Goal: Task Accomplishment & Management: Use online tool/utility

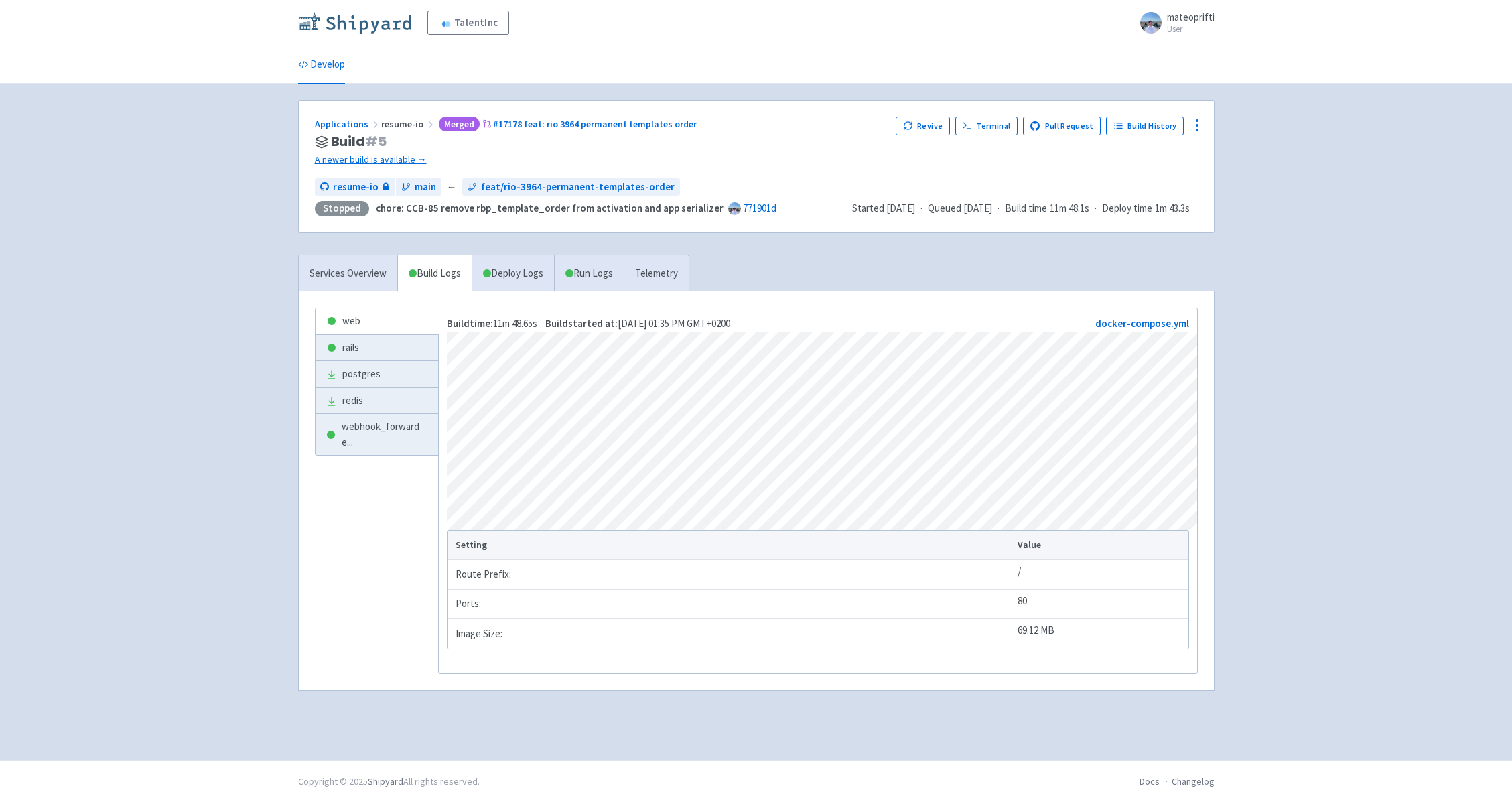
click at [360, 31] on img at bounding box center [354, 23] width 113 height 21
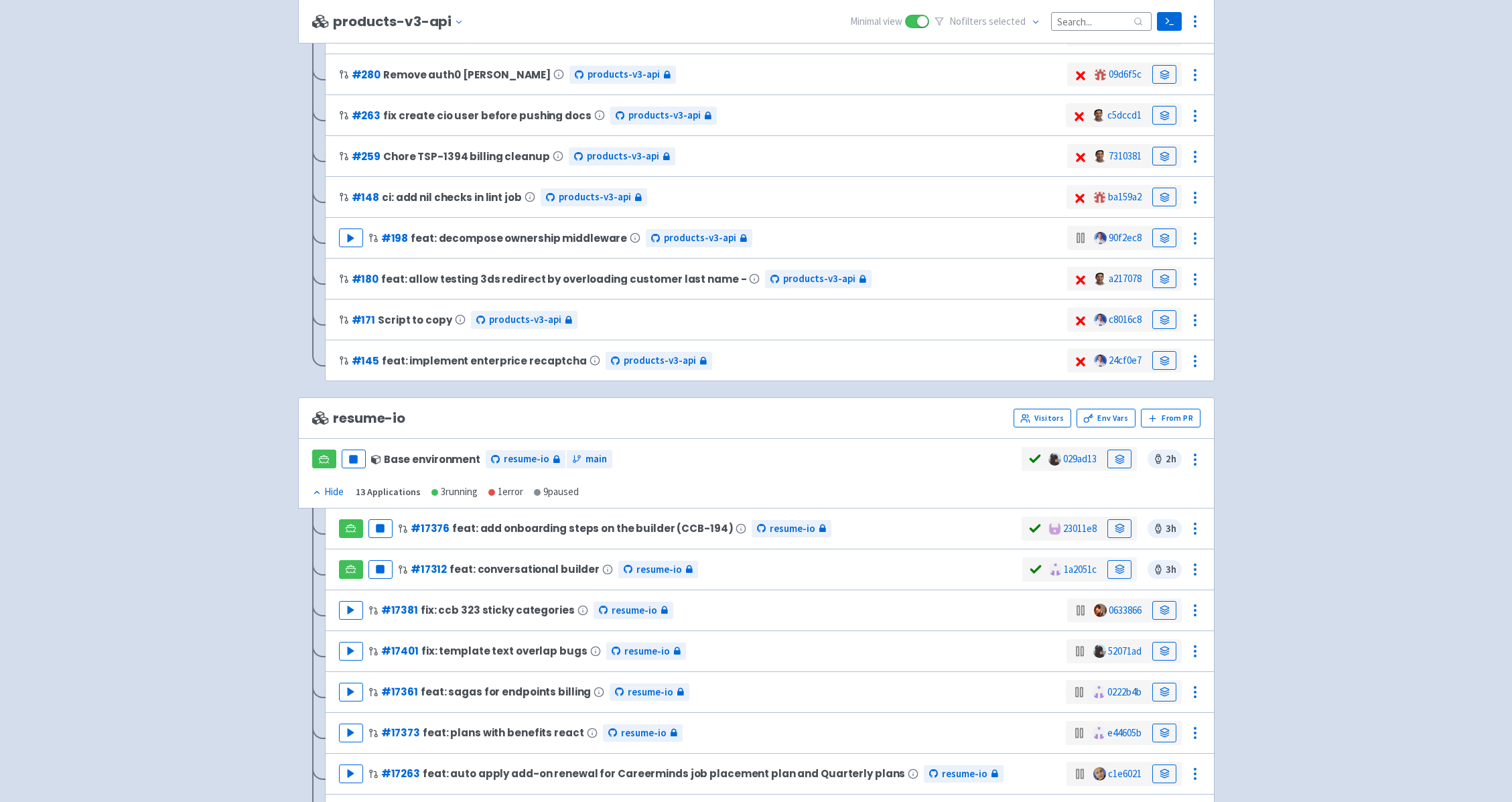
scroll to position [888, 0]
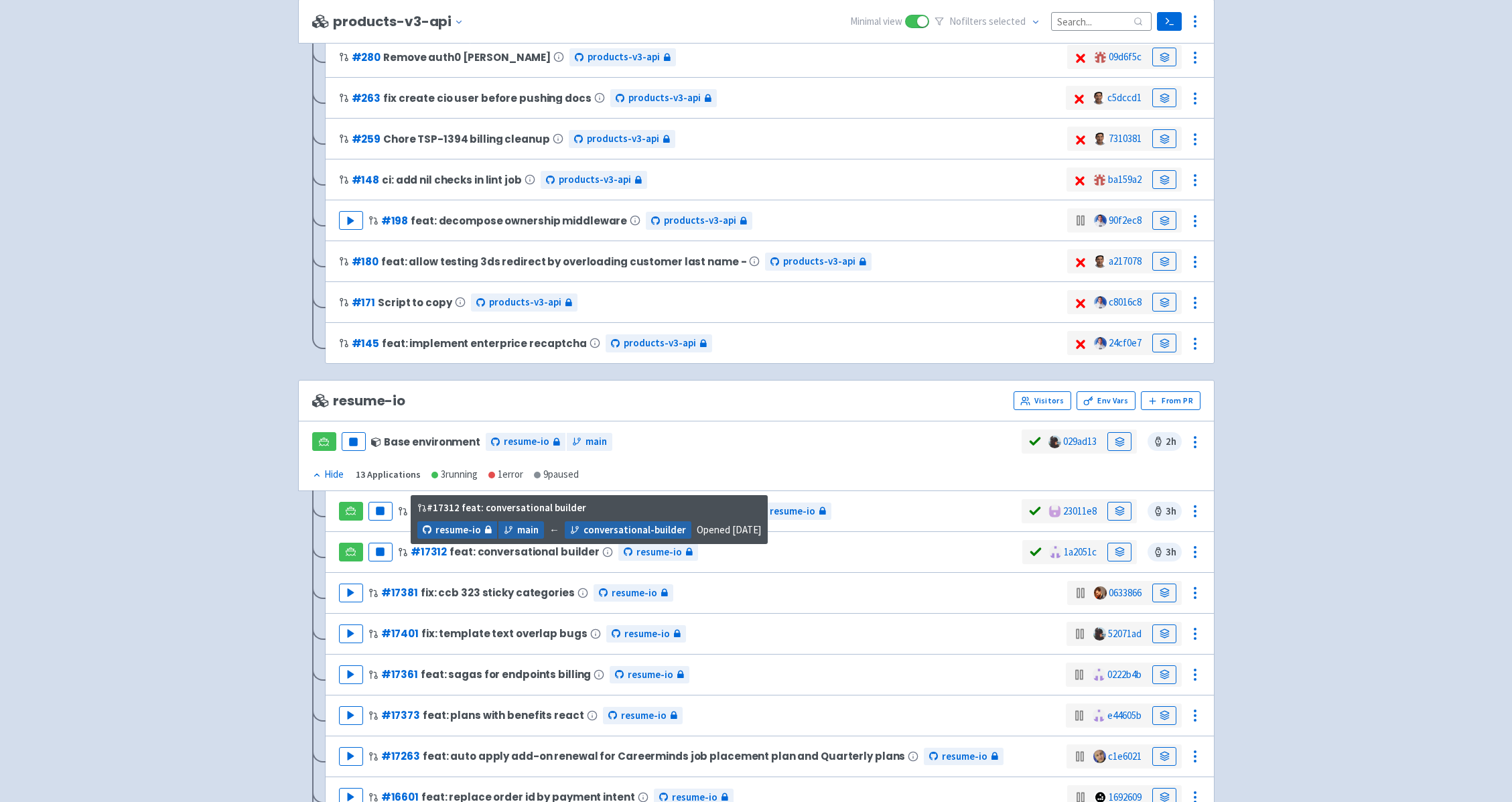
click at [518, 550] on span "feat: conversational builder" at bounding box center [524, 551] width 150 height 12
click at [514, 557] on span "# 17312 feat: conversational builder" at bounding box center [505, 552] width 215 height 16
click at [505, 553] on span "feat: conversational builder" at bounding box center [524, 551] width 150 height 12
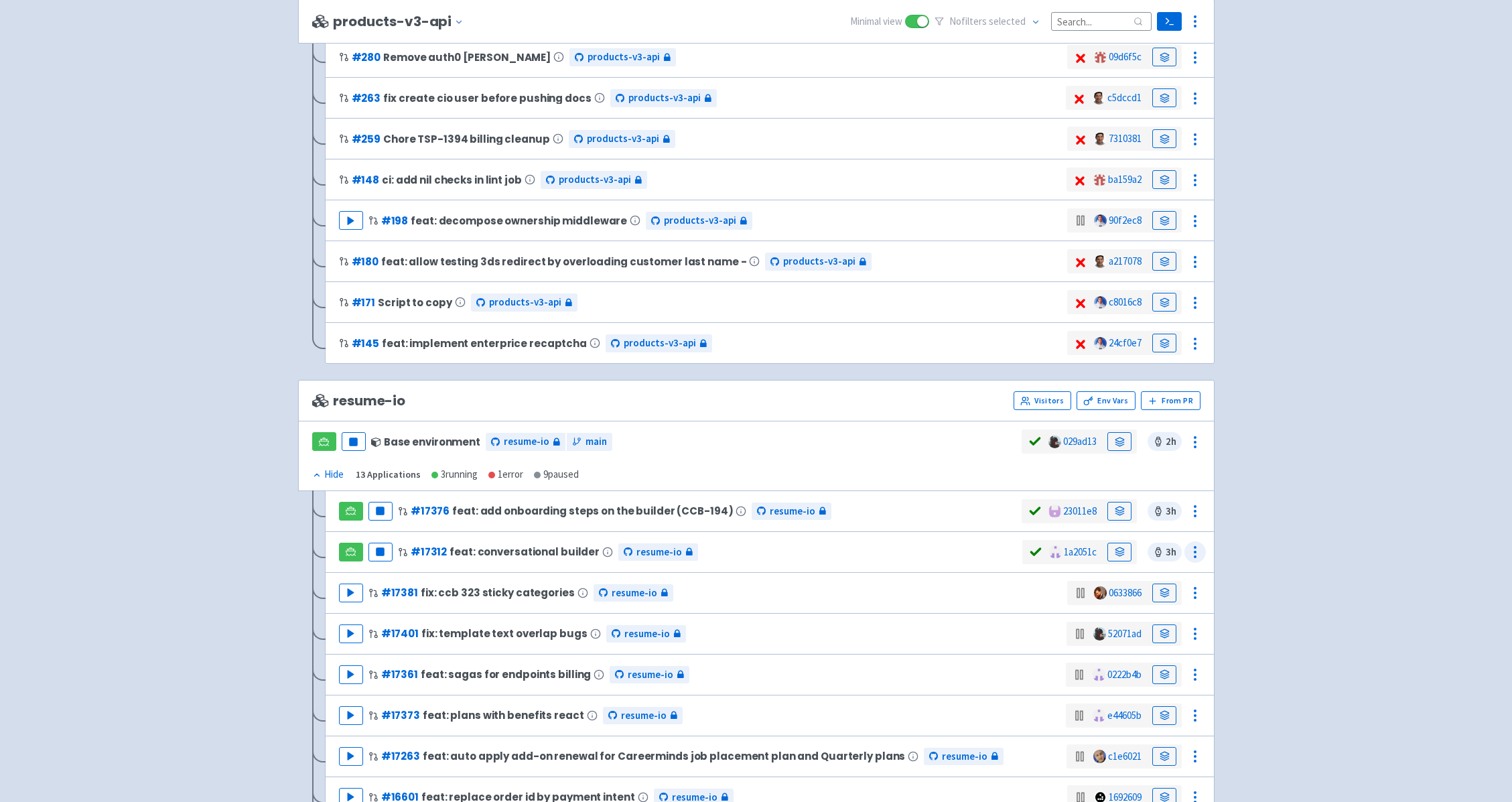
click at [1189, 549] on icon at bounding box center [1195, 552] width 16 height 16
click at [1155, 624] on span "Env Vars" at bounding box center [1145, 629] width 89 height 19
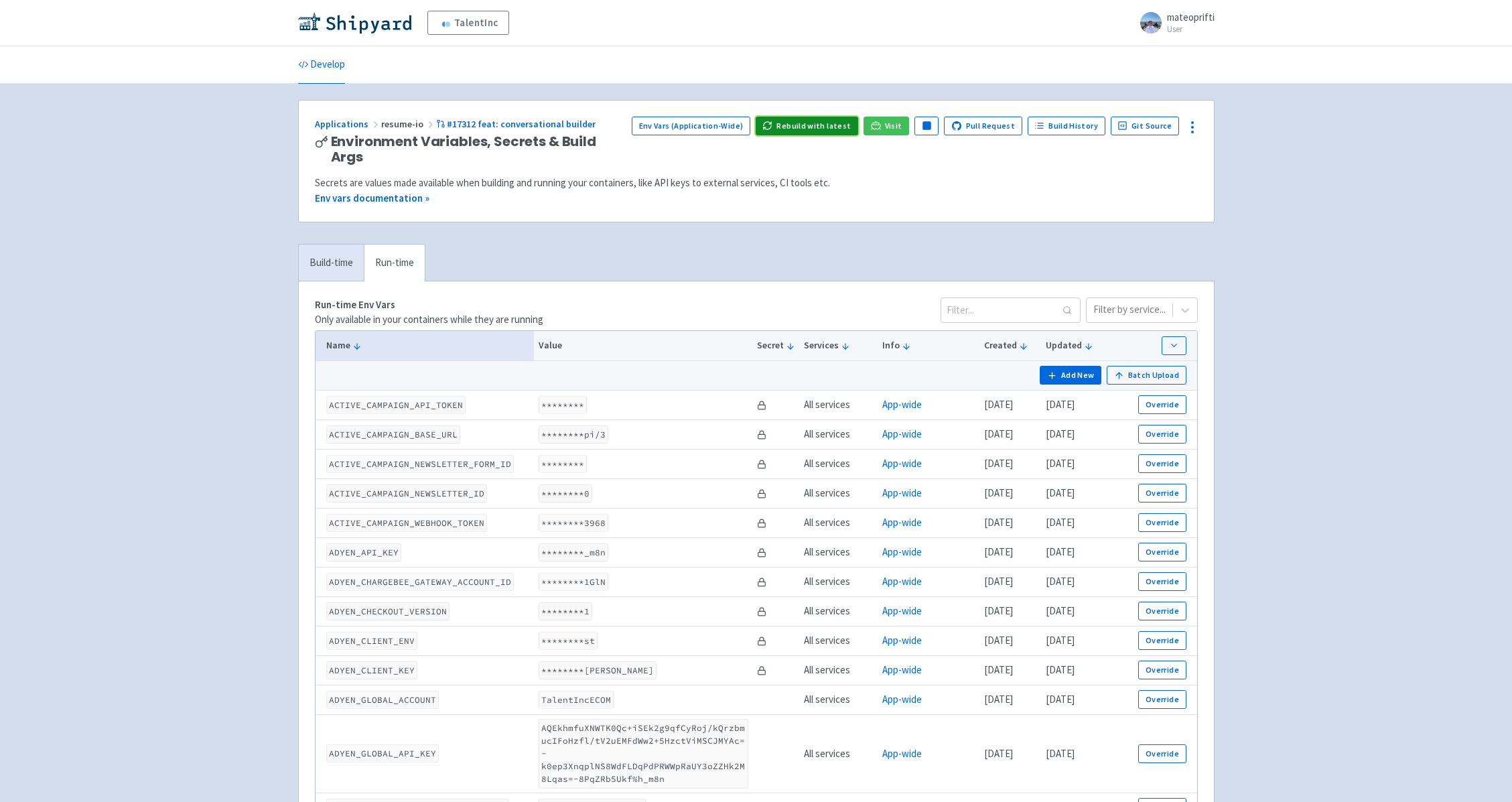
click at [800, 132] on button "Rebuild with latest" at bounding box center [807, 125] width 102 height 19
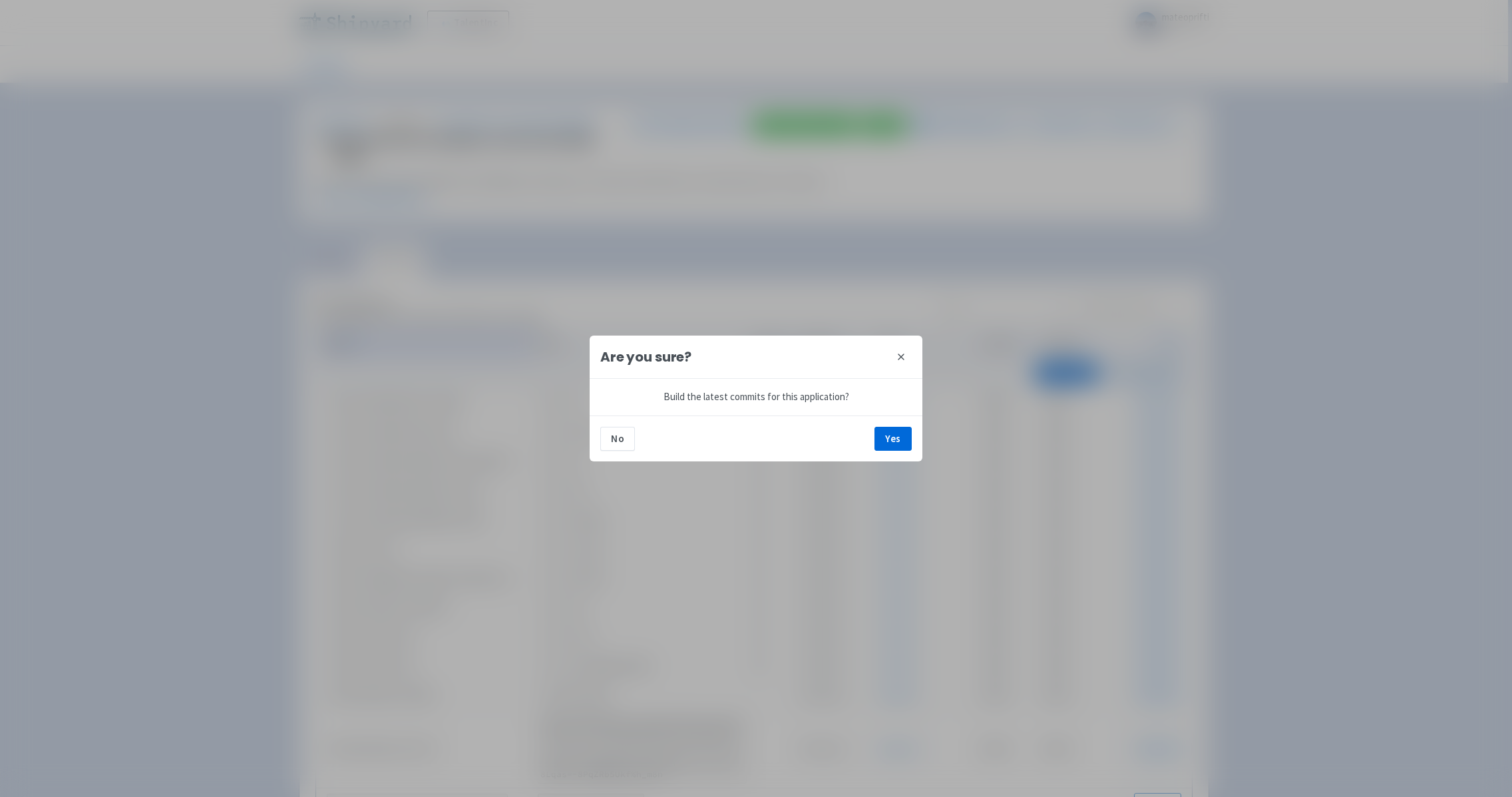
click at [897, 452] on div "No Yes" at bounding box center [756, 438] width 333 height 46
click at [897, 442] on button "Yes" at bounding box center [893, 438] width 37 height 24
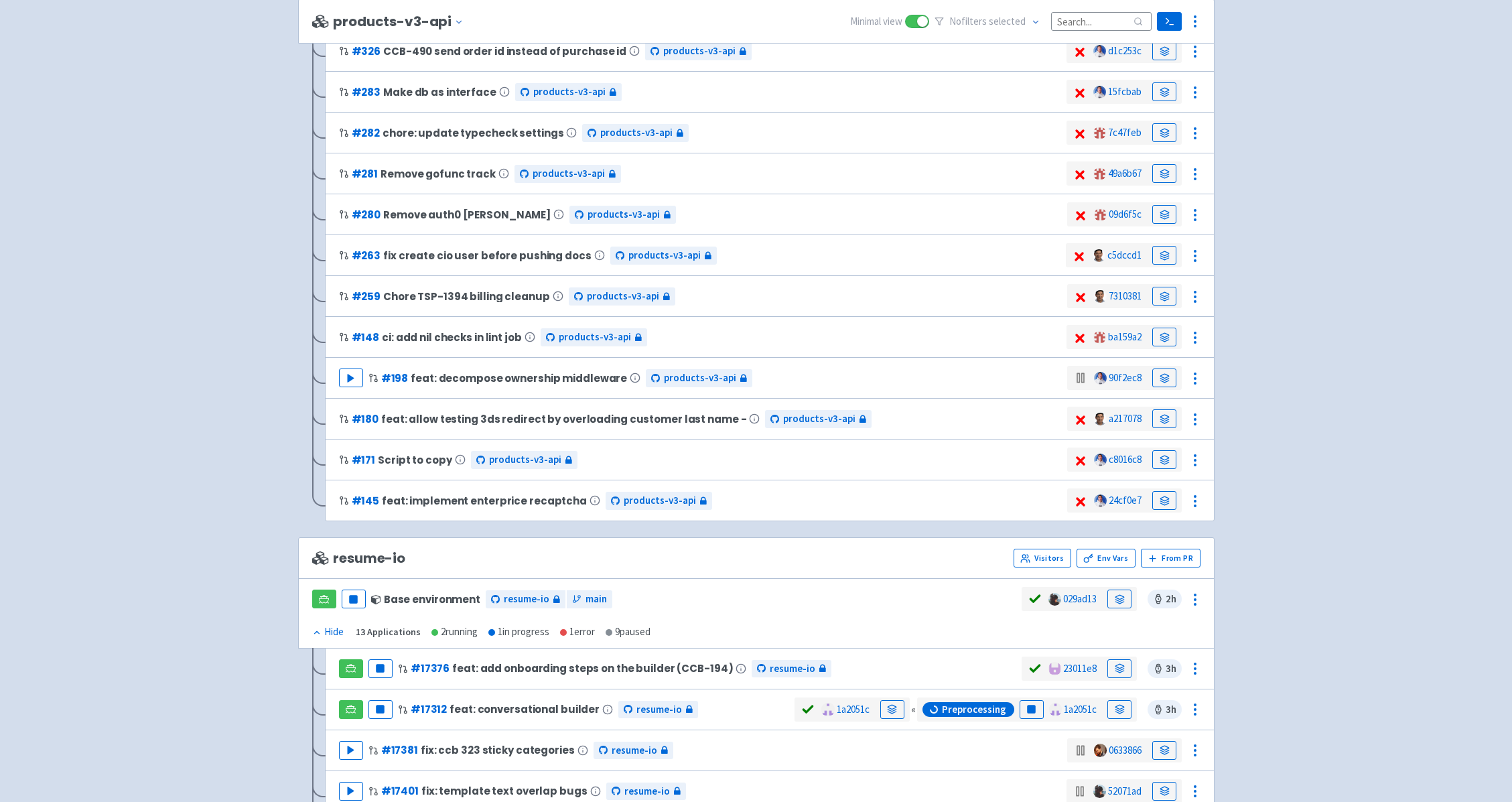
scroll to position [855, 0]
